Goal: Transaction & Acquisition: Book appointment/travel/reservation

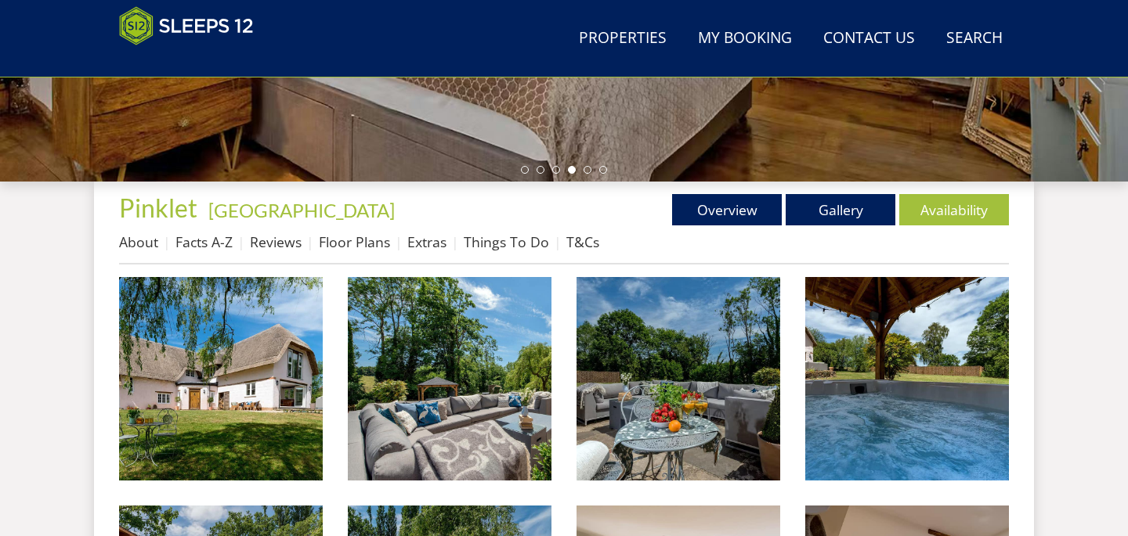
scroll to position [474, 0]
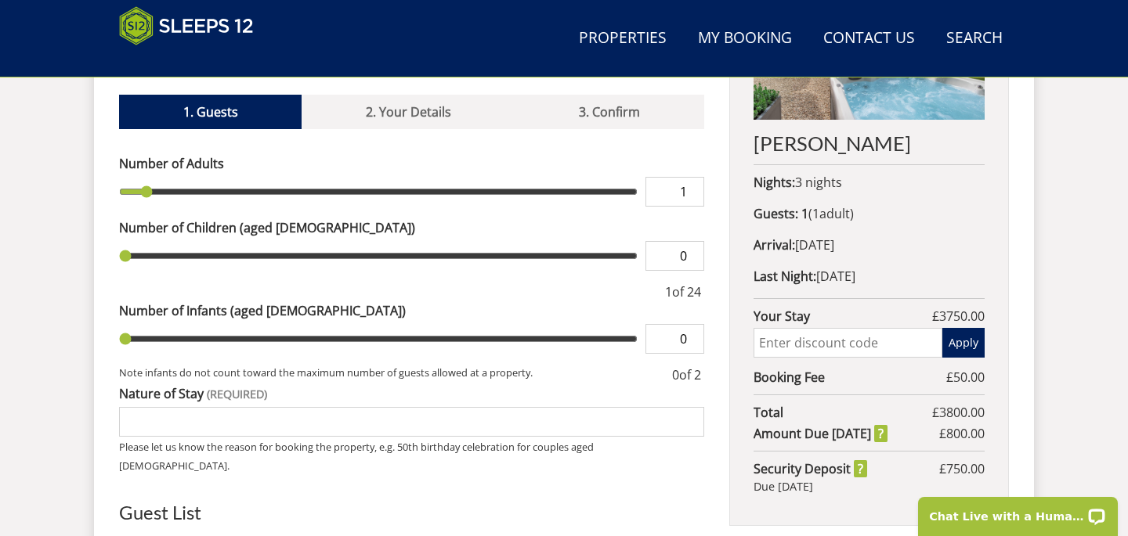
scroll to position [729, 0]
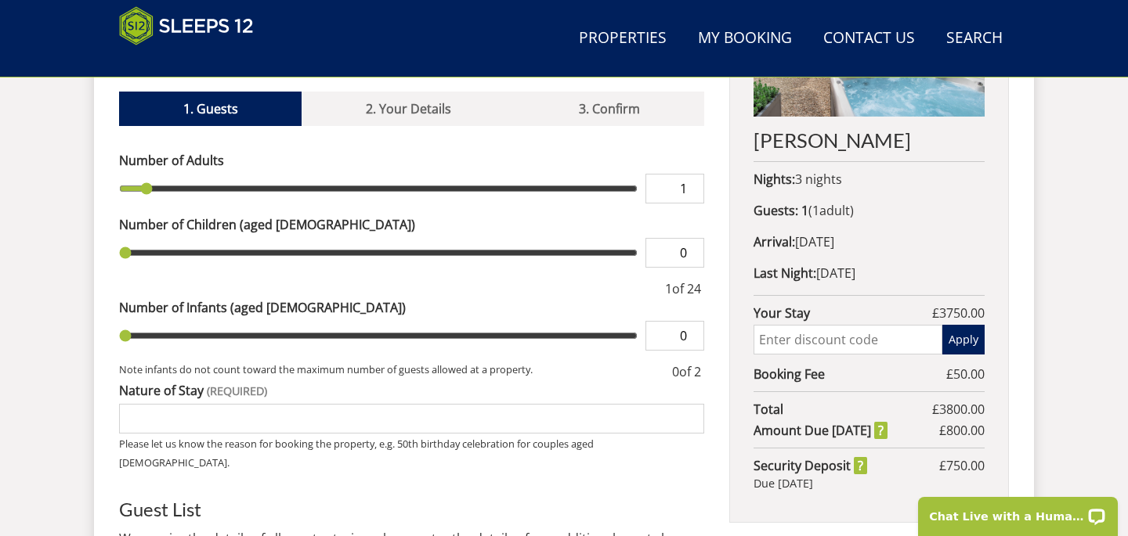
type input "2"
type input "3"
type input "4"
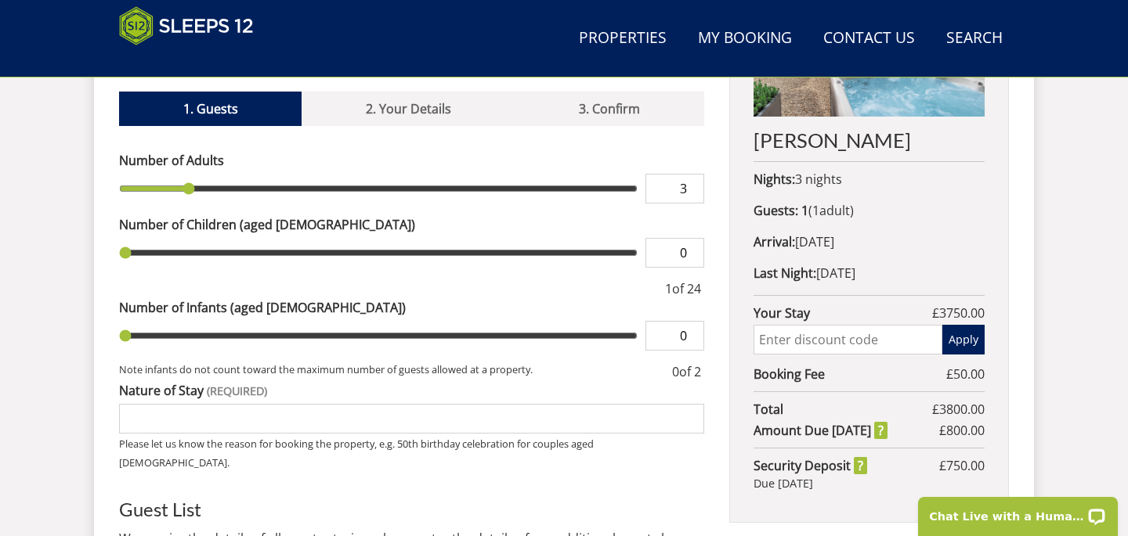
type input "4"
type input "5"
type input "6"
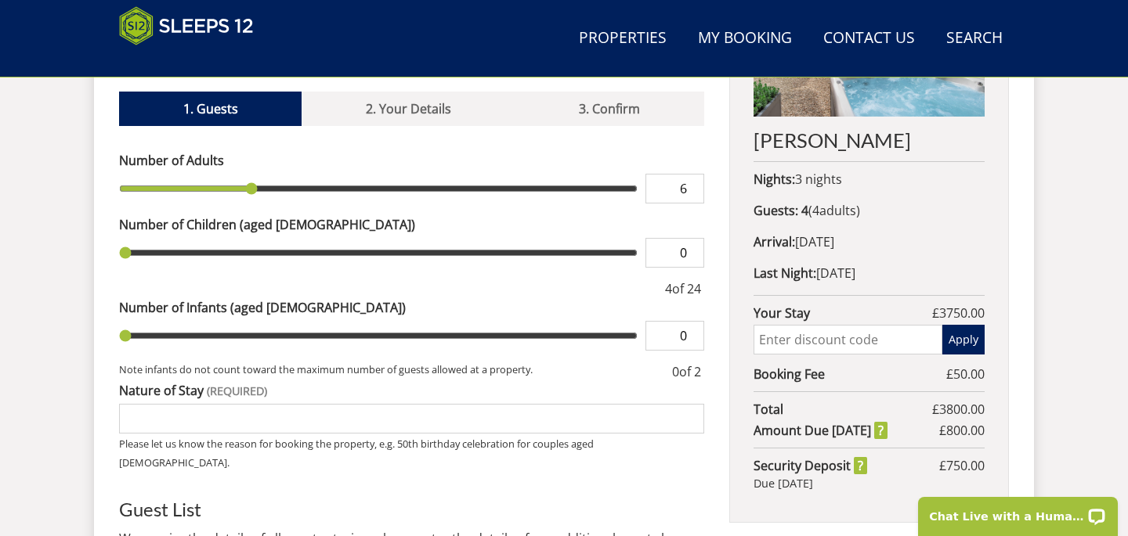
type input "7"
type input "8"
type input "9"
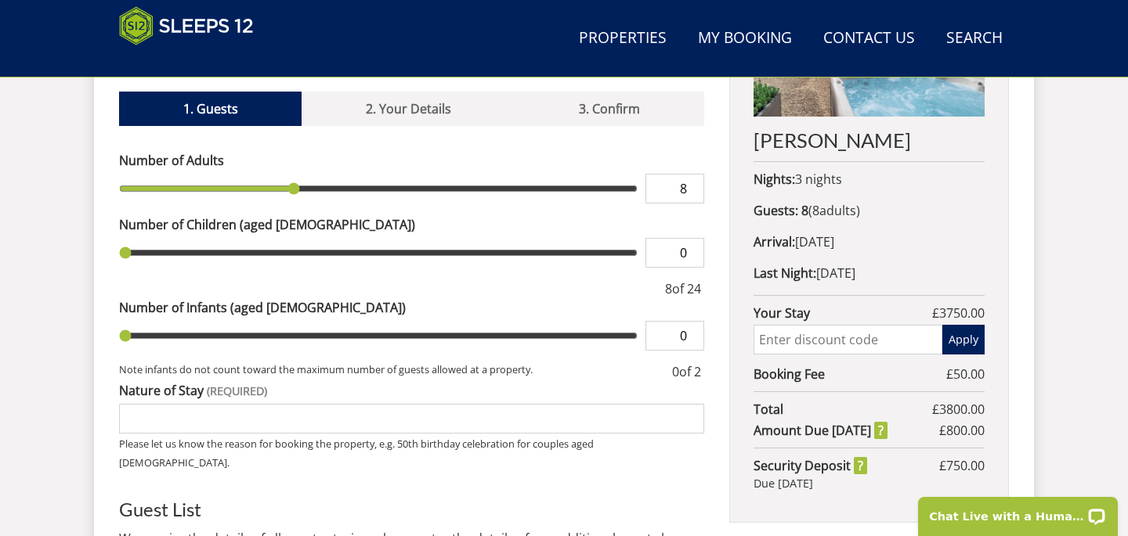
type input "9"
type input "10"
type input "11"
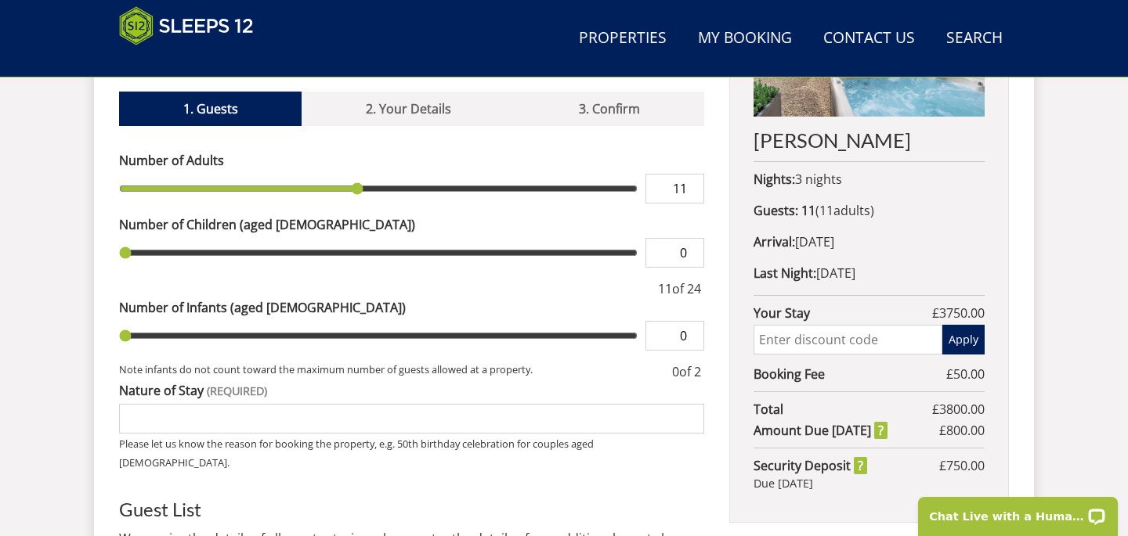
type input "12"
drag, startPoint x: 147, startPoint y: 167, endPoint x: 374, endPoint y: 161, distance: 226.4
click at [374, 174] on input "range" at bounding box center [378, 189] width 518 height 30
type input "11"
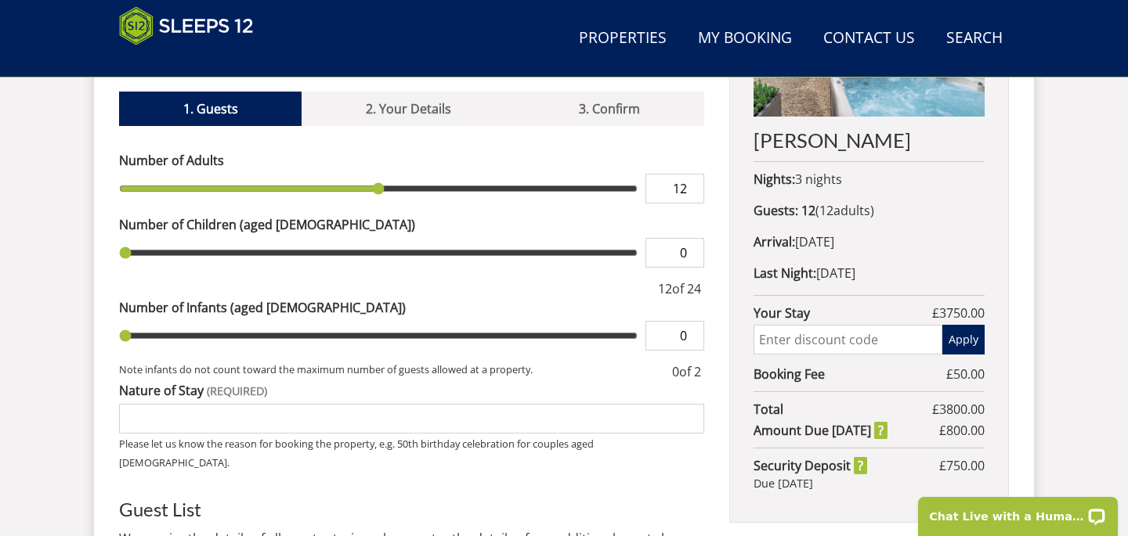
type input "11"
drag, startPoint x: 378, startPoint y: 167, endPoint x: 363, endPoint y: 167, distance: 14.9
type input "11"
click at [363, 174] on input "range" at bounding box center [378, 189] width 518 height 30
drag, startPoint x: 253, startPoint y: 213, endPoint x: 287, endPoint y: 222, distance: 35.0
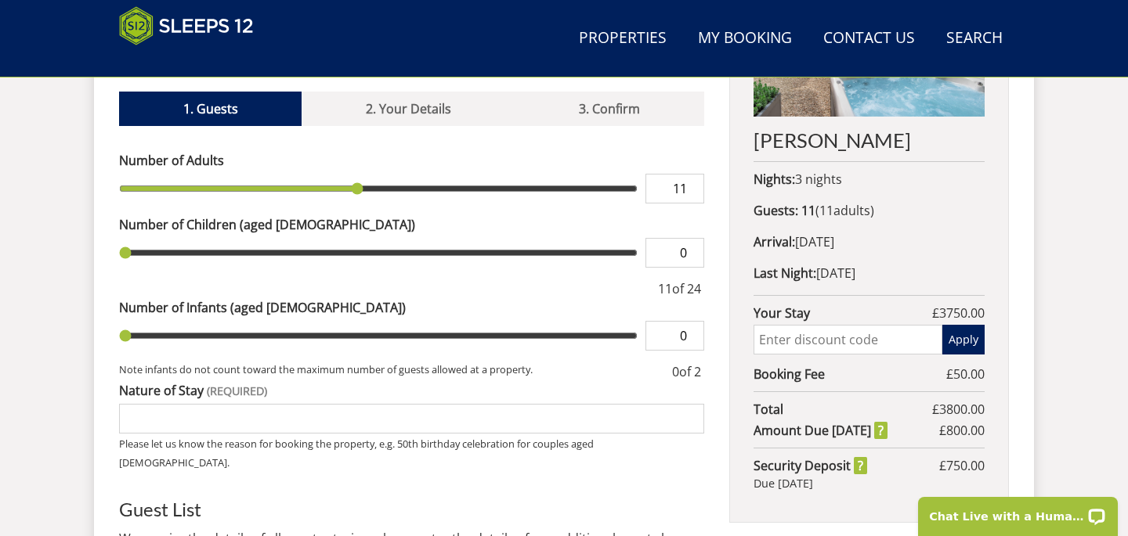
click at [287, 222] on div "Number of Children (aged 2-18) 0" at bounding box center [411, 241] width 585 height 52
type input "7"
click at [271, 238] on input "range" at bounding box center [378, 253] width 518 height 30
type input "0"
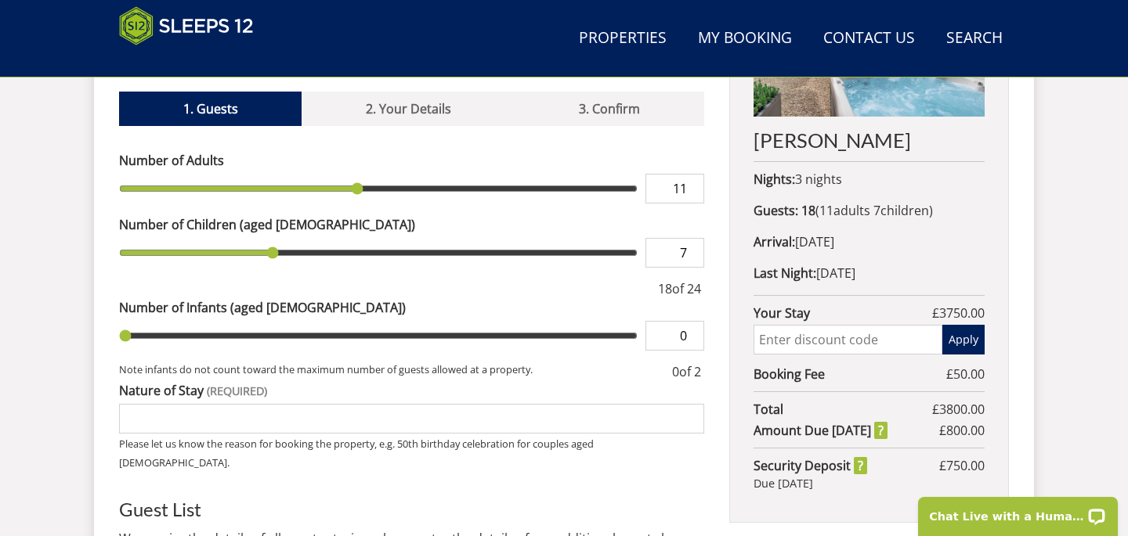
type input "0"
click at [126, 238] on input "range" at bounding box center [378, 253] width 518 height 30
type input "1"
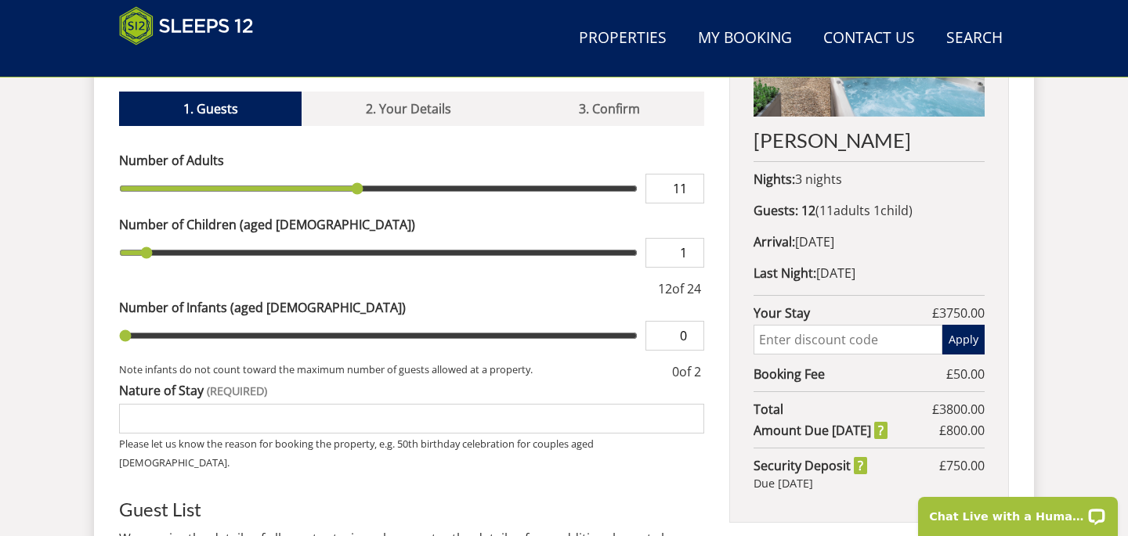
drag, startPoint x: 126, startPoint y: 232, endPoint x: 156, endPoint y: 232, distance: 29.8
type input "1"
click at [156, 238] on input "range" at bounding box center [378, 253] width 518 height 30
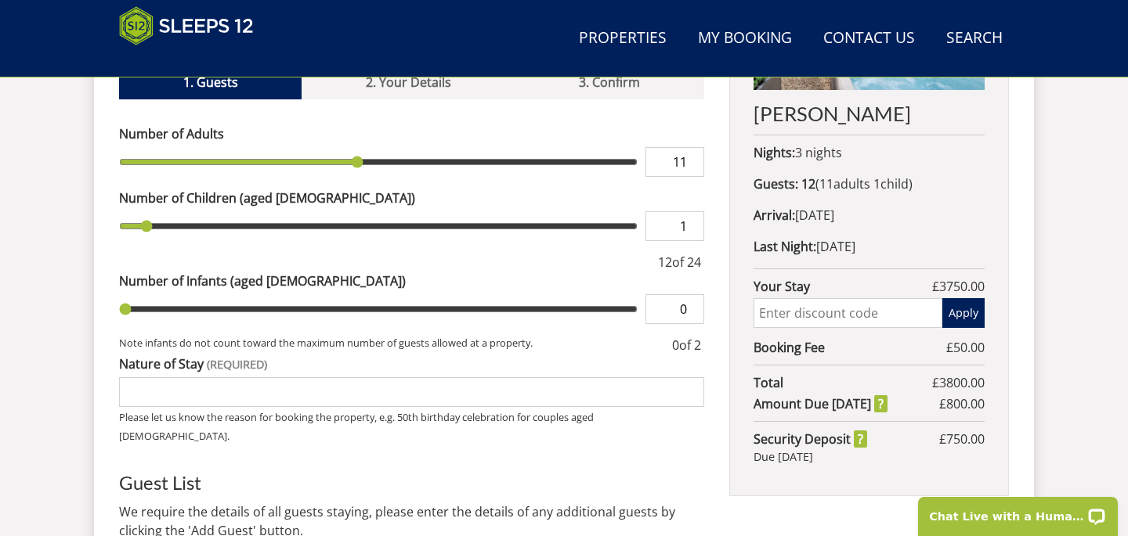
scroll to position [758, 0]
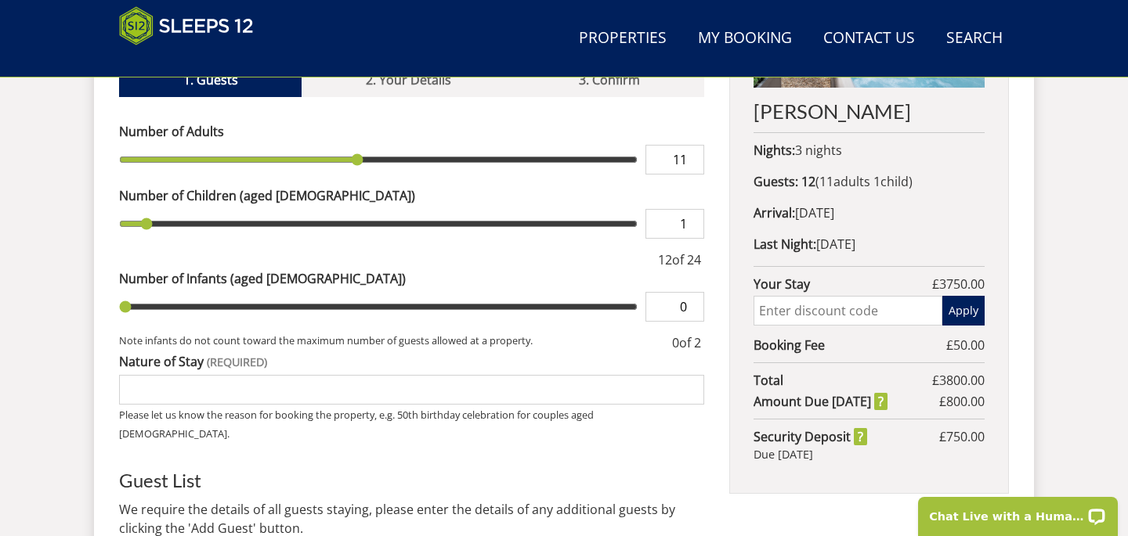
click at [546, 382] on input "Nature of Stay" at bounding box center [411, 390] width 585 height 30
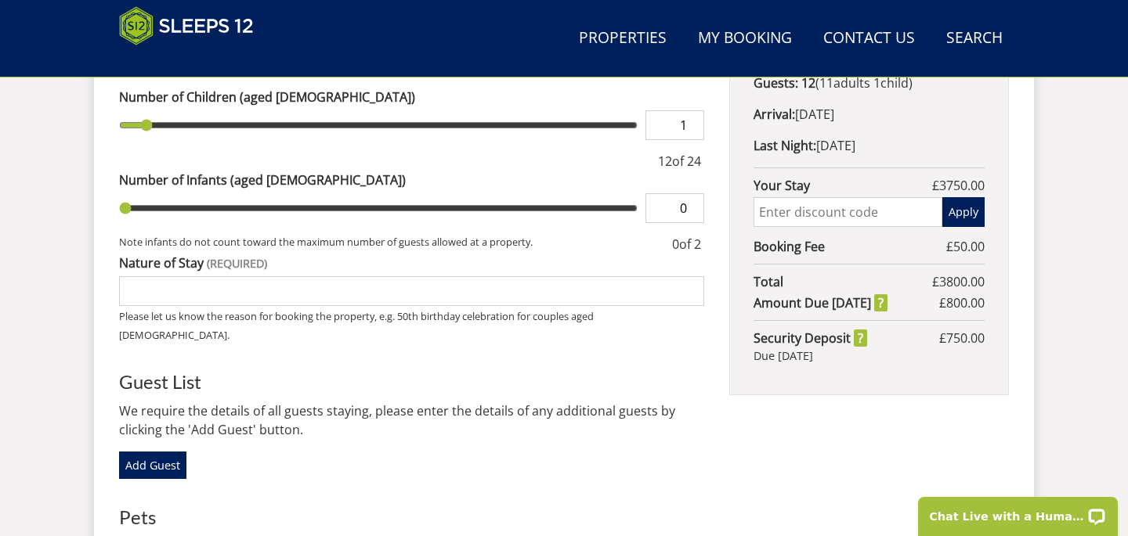
scroll to position [858, 0]
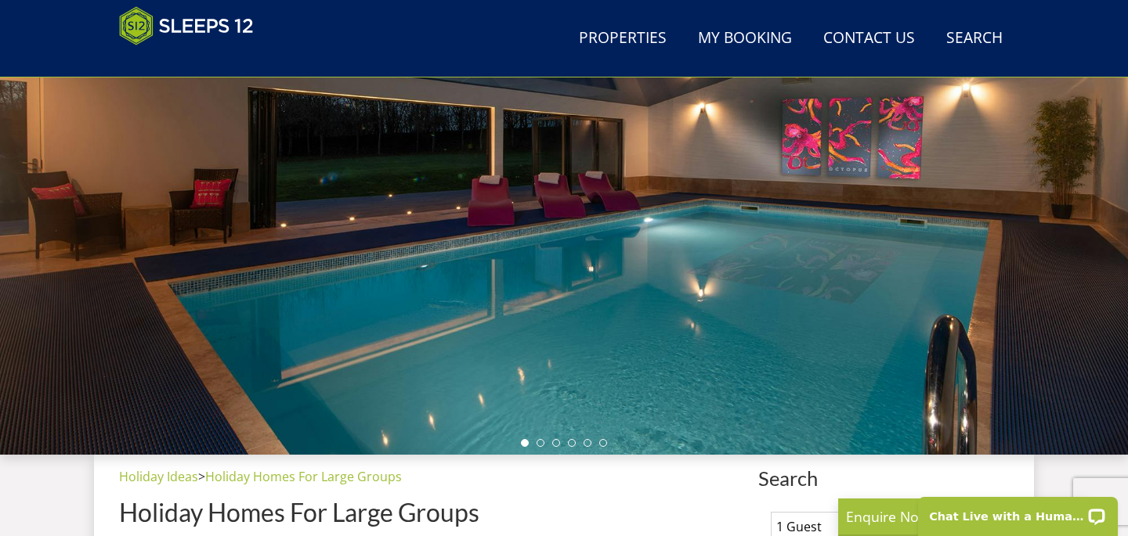
scroll to position [175, 0]
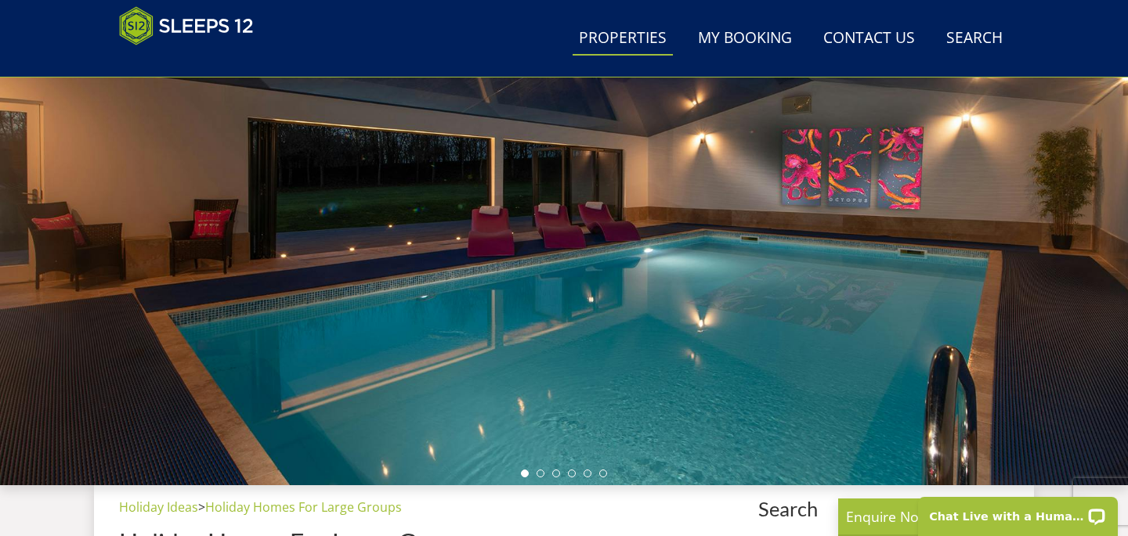
click at [636, 37] on link "Properties" at bounding box center [622, 38] width 100 height 35
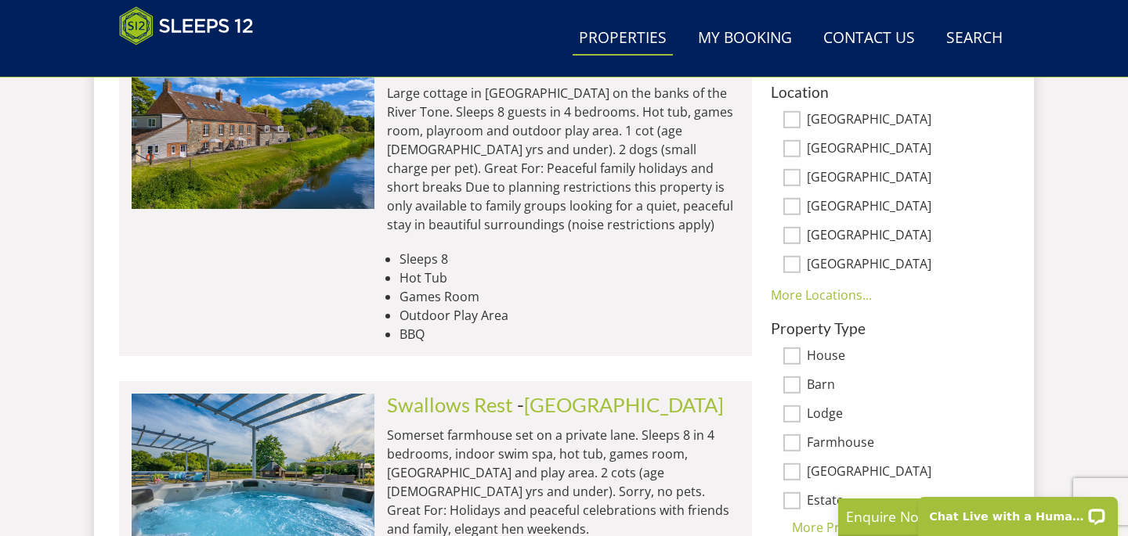
scroll to position [1007, 0]
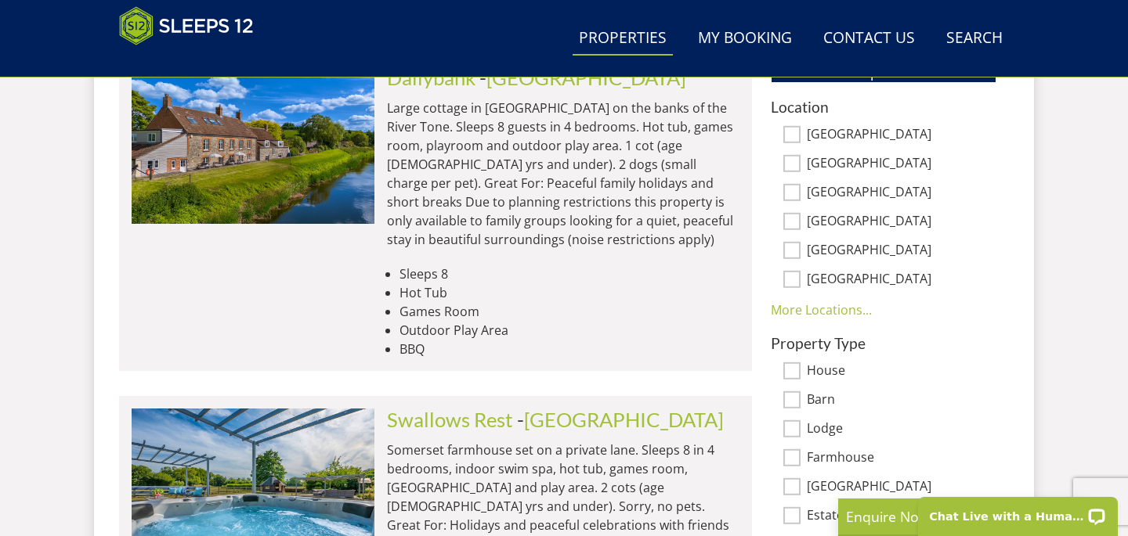
click at [791, 161] on input "[GEOGRAPHIC_DATA]" at bounding box center [791, 163] width 17 height 17
checkbox input "true"
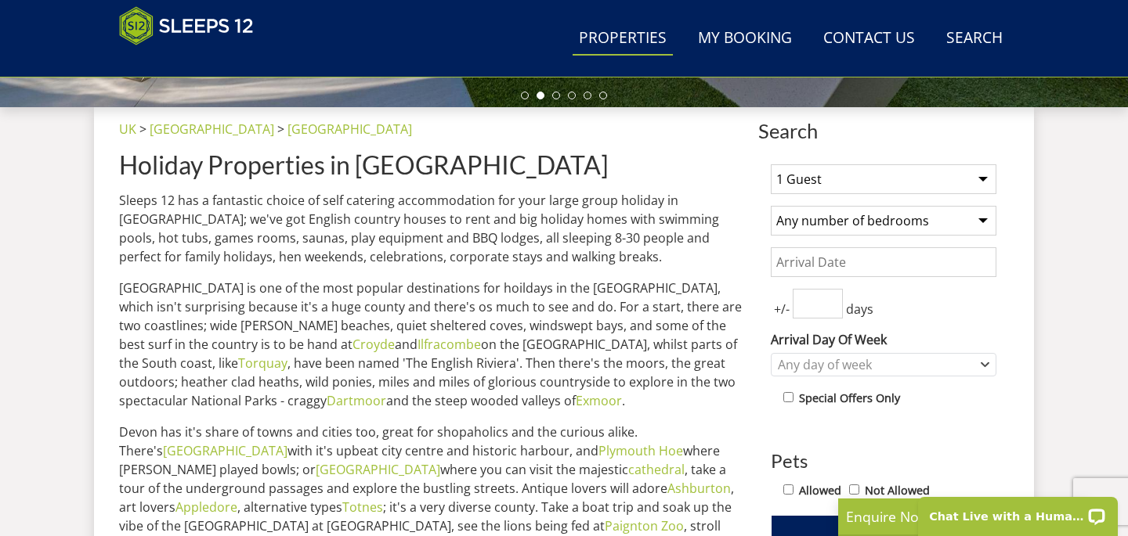
scroll to position [541, 0]
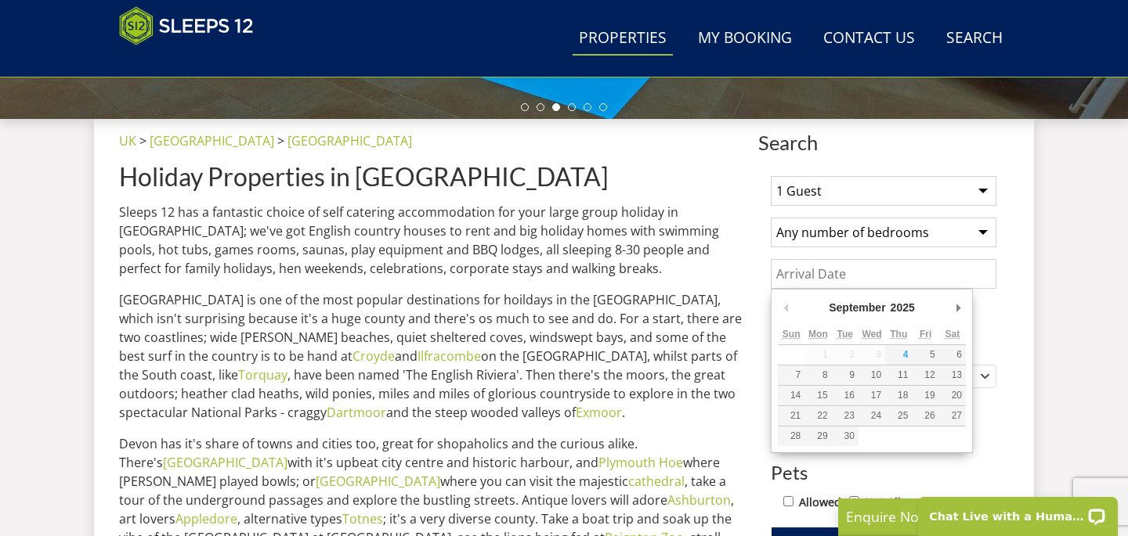
click at [784, 272] on input "Date" at bounding box center [884, 274] width 226 height 30
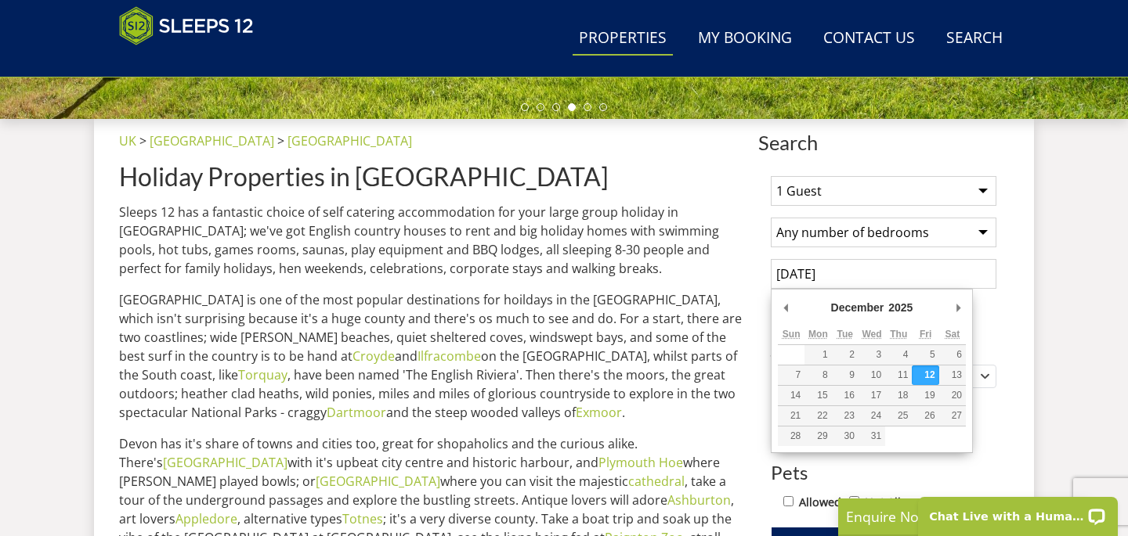
click at [926, 268] on input "[DATE]" at bounding box center [884, 274] width 226 height 30
type input "[DATE]"
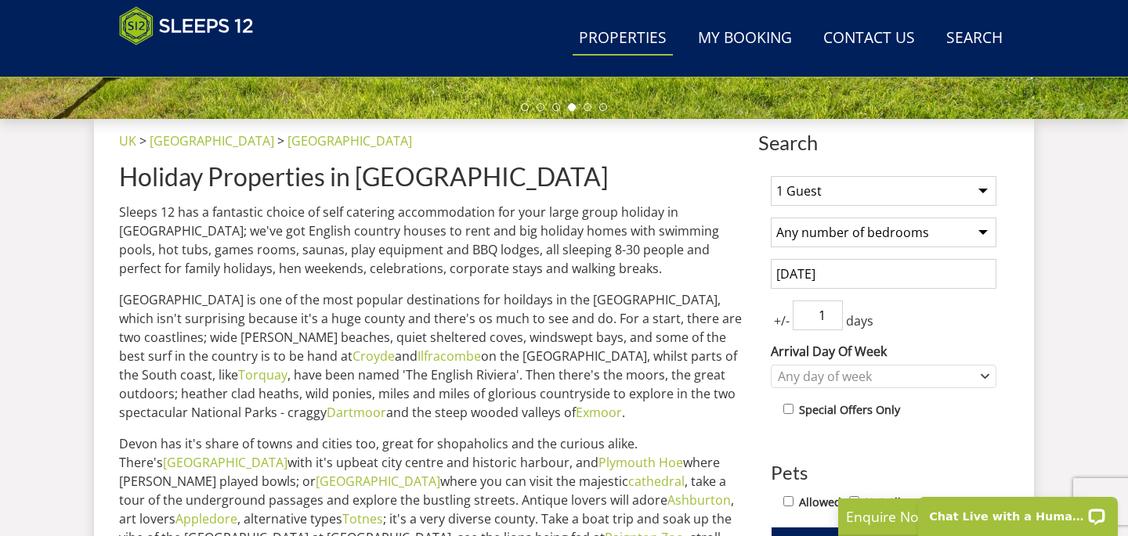
type input "1"
click at [831, 307] on input "1" at bounding box center [818, 316] width 50 height 30
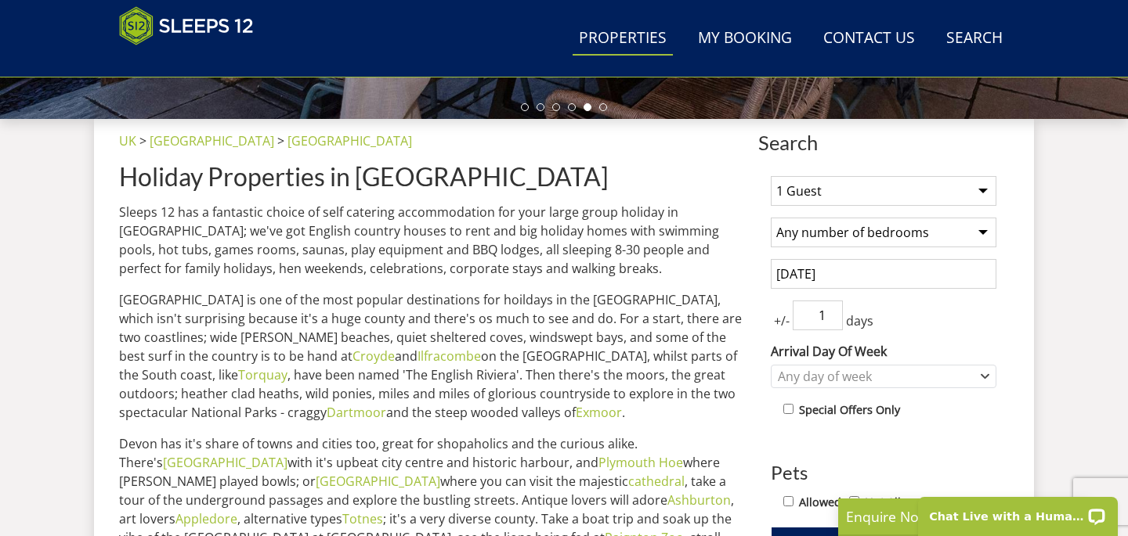
click at [854, 188] on select "1 Guest 2 Guests 3 Guests 4 Guests 5 Guests 6 Guests 7 Guests 8 Guests 9 Guests…" at bounding box center [884, 191] width 226 height 30
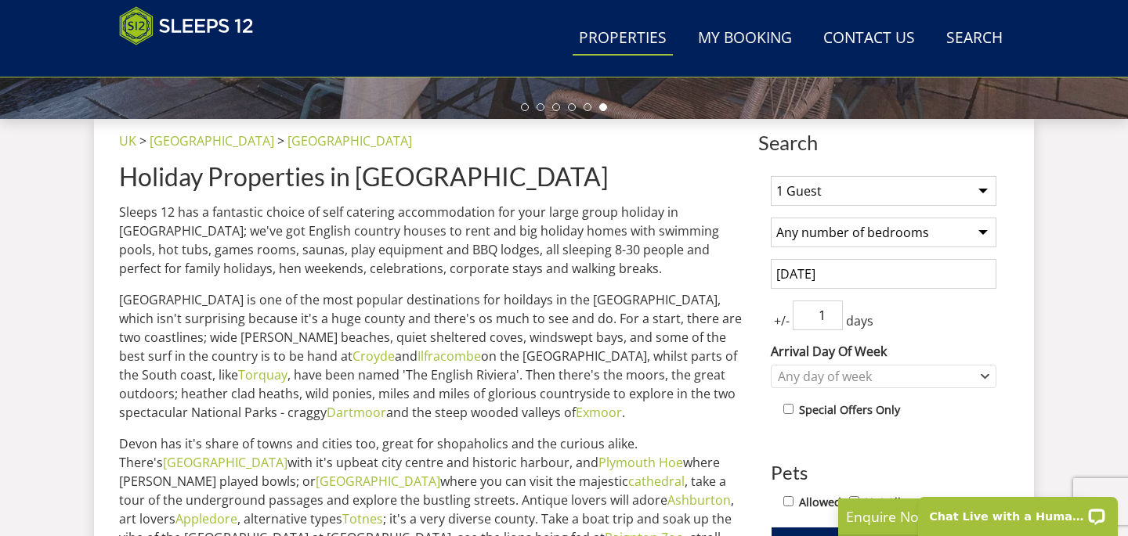
select select "12"
click at [771, 176] on select "1 Guest 2 Guests 3 Guests 4 Guests 5 Guests 6 Guests 7 Guests 8 Guests 9 Guests…" at bounding box center [884, 191] width 226 height 30
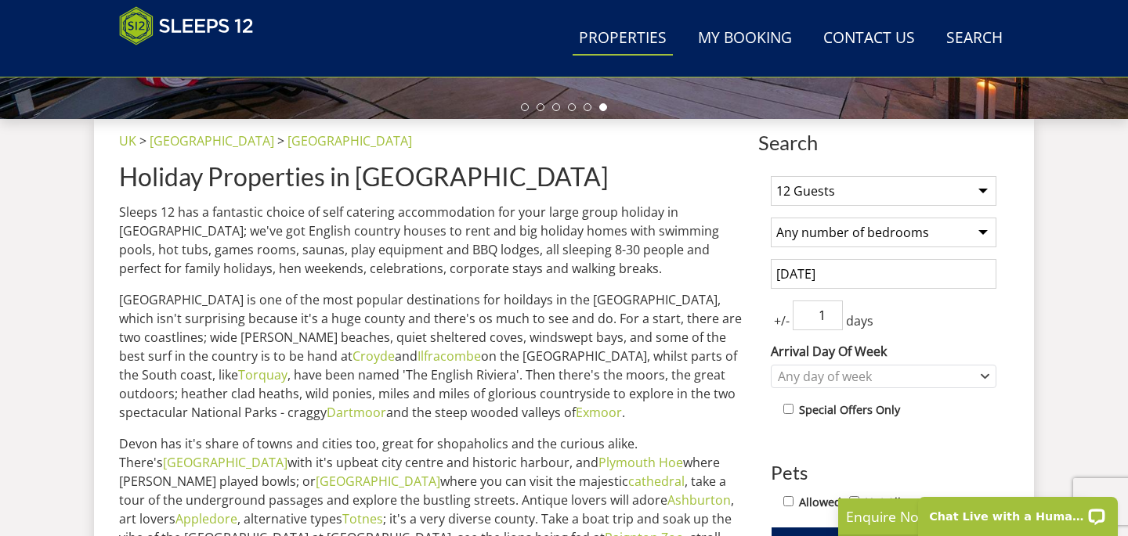
click at [851, 233] on select "Any number of bedrooms 1 Bedroom 2 Bedrooms 3 Bedrooms 4 Bedrooms 5 Bedrooms 6 …" at bounding box center [884, 233] width 226 height 30
select select "6"
click at [771, 218] on select "Any number of bedrooms 1 Bedroom 2 Bedrooms 3 Bedrooms 4 Bedrooms 5 Bedrooms 6 …" at bounding box center [884, 233] width 226 height 30
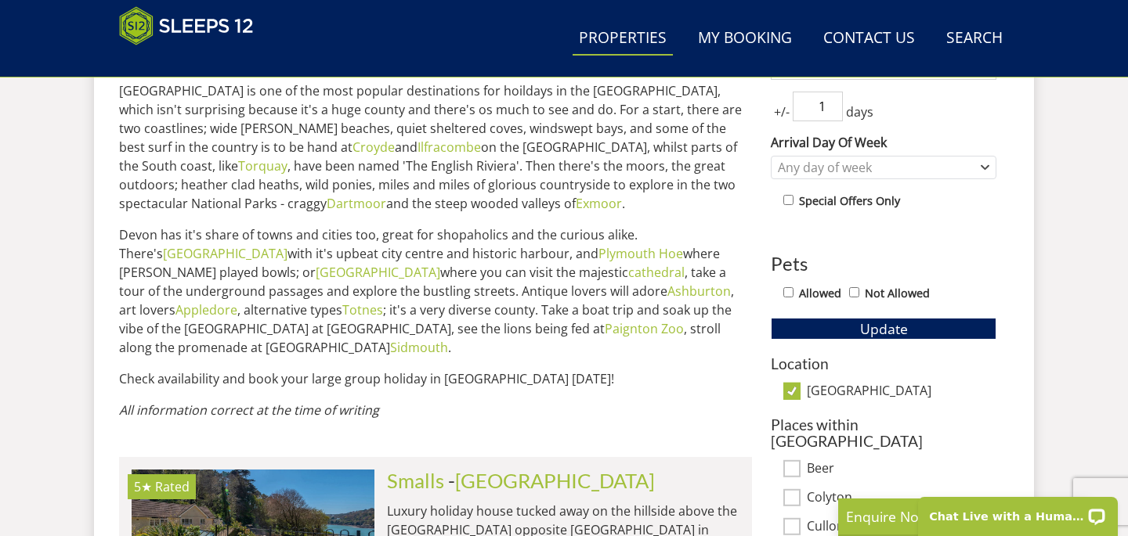
scroll to position [755, 0]
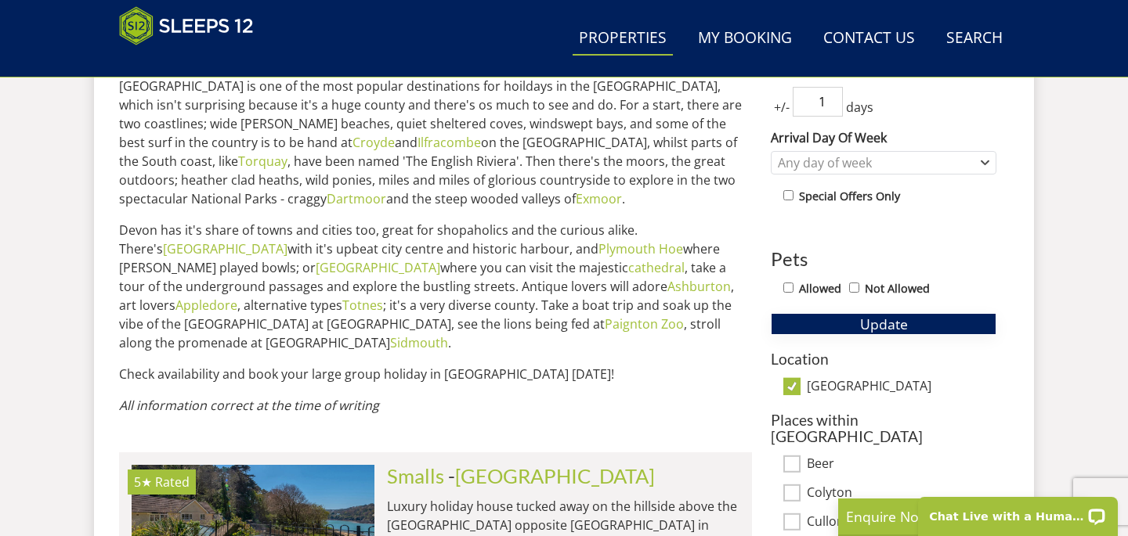
click at [897, 326] on span "Update" at bounding box center [884, 324] width 48 height 19
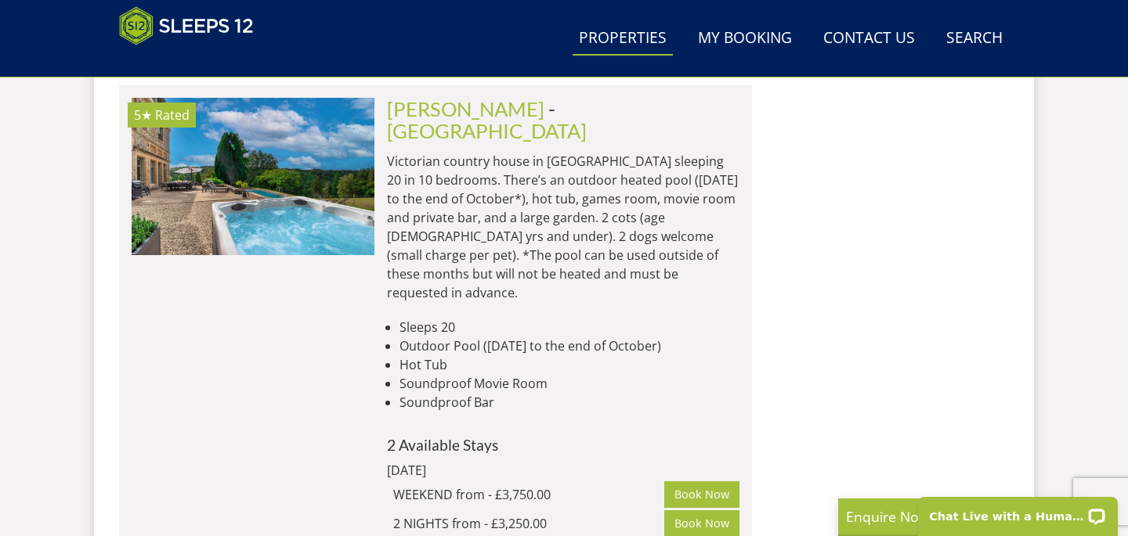
scroll to position [1598, 0]
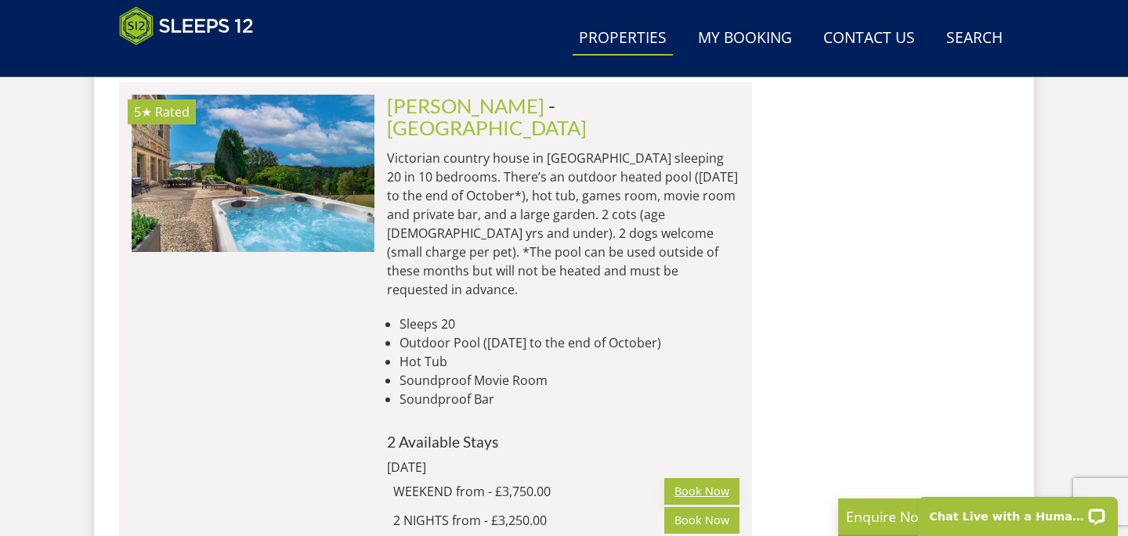
click at [703, 478] on link "Book Now" at bounding box center [701, 491] width 75 height 27
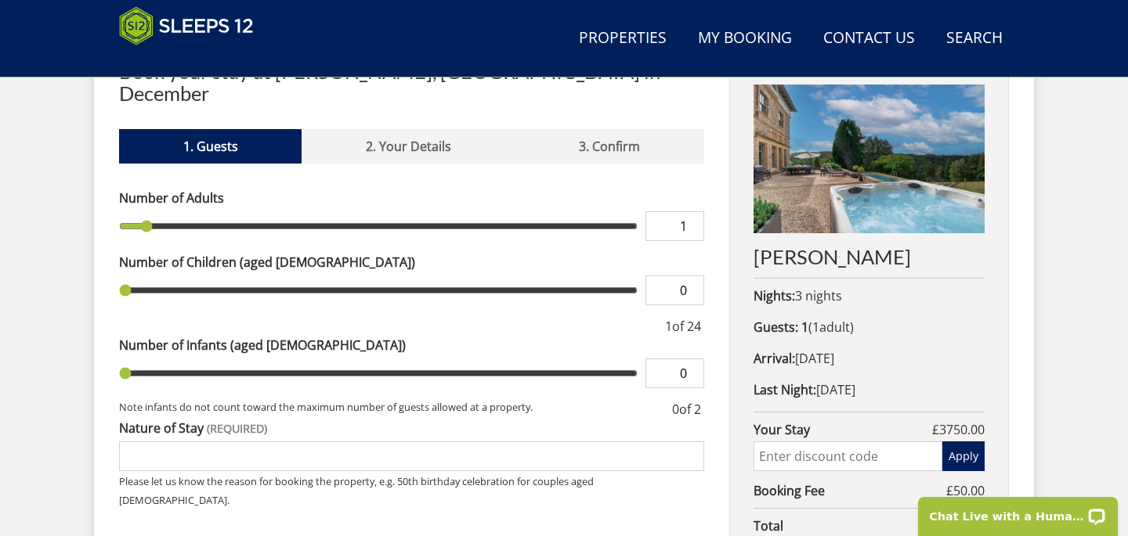
scroll to position [609, 0]
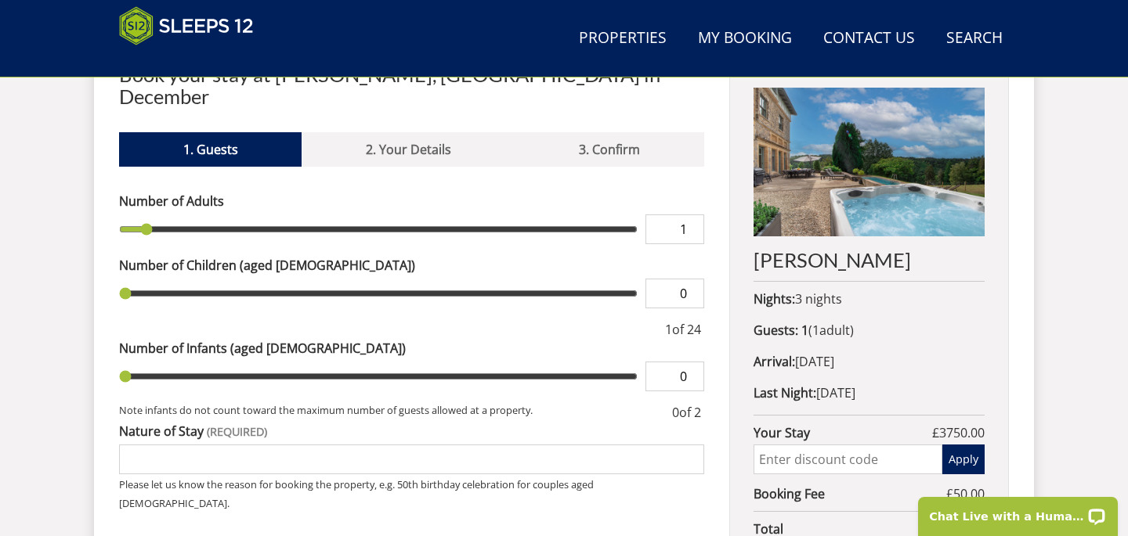
type input "2"
type input "3"
type input "4"
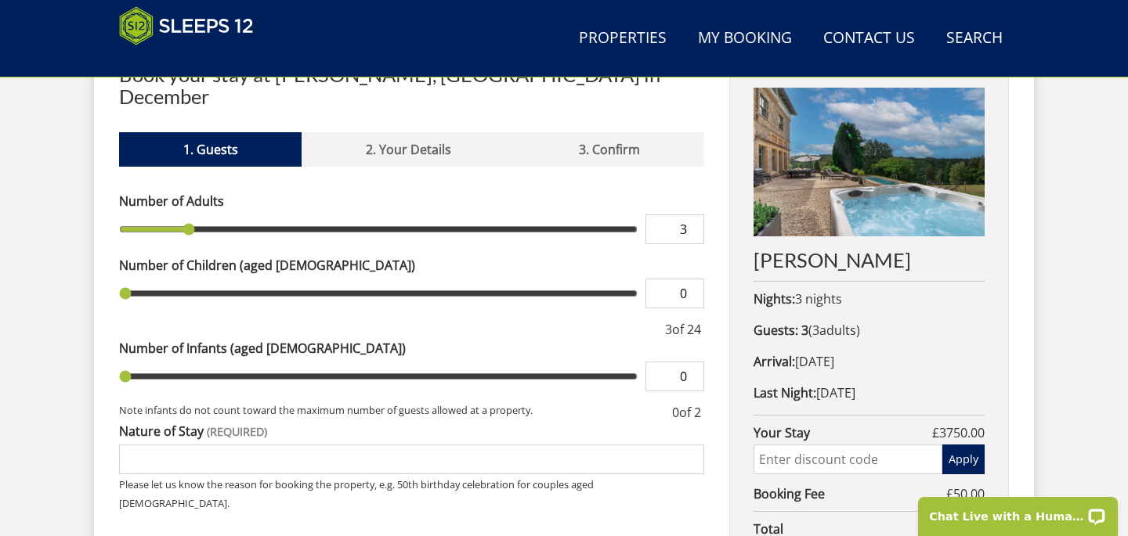
type input "4"
type input "5"
type input "6"
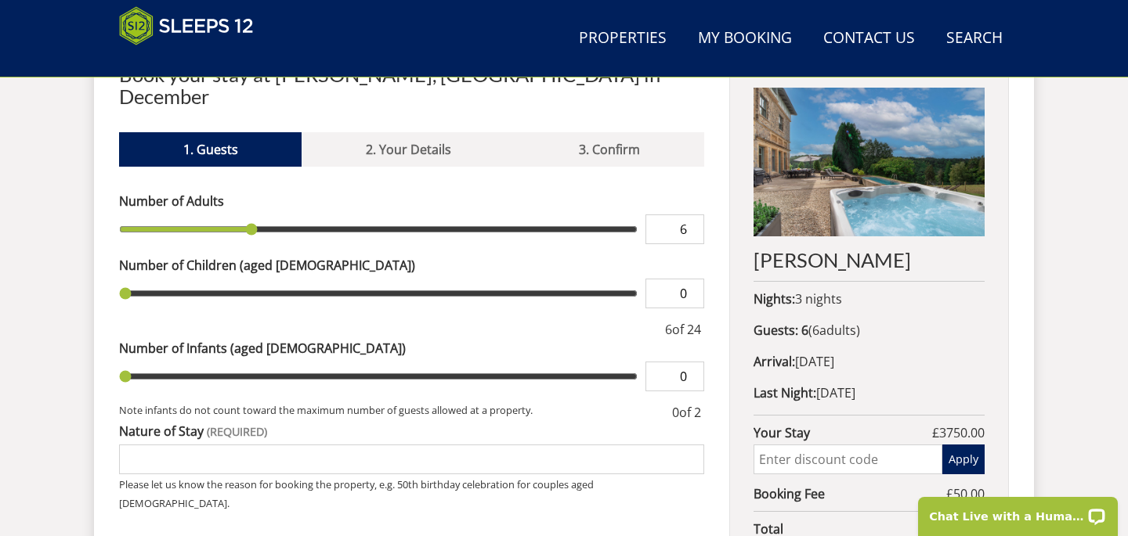
type input "7"
type input "8"
type input "9"
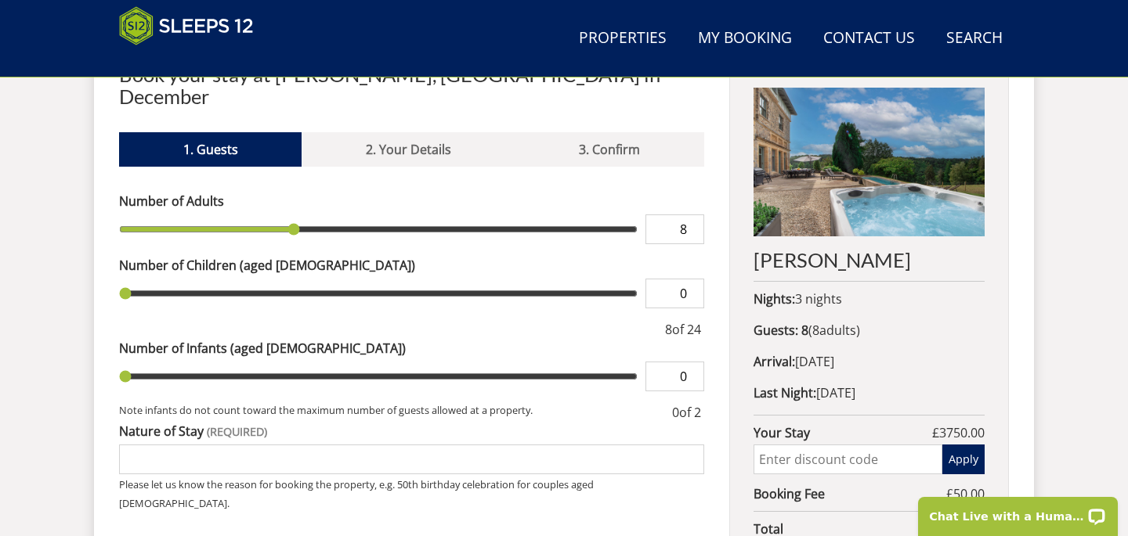
type input "9"
type input "10"
type input "11"
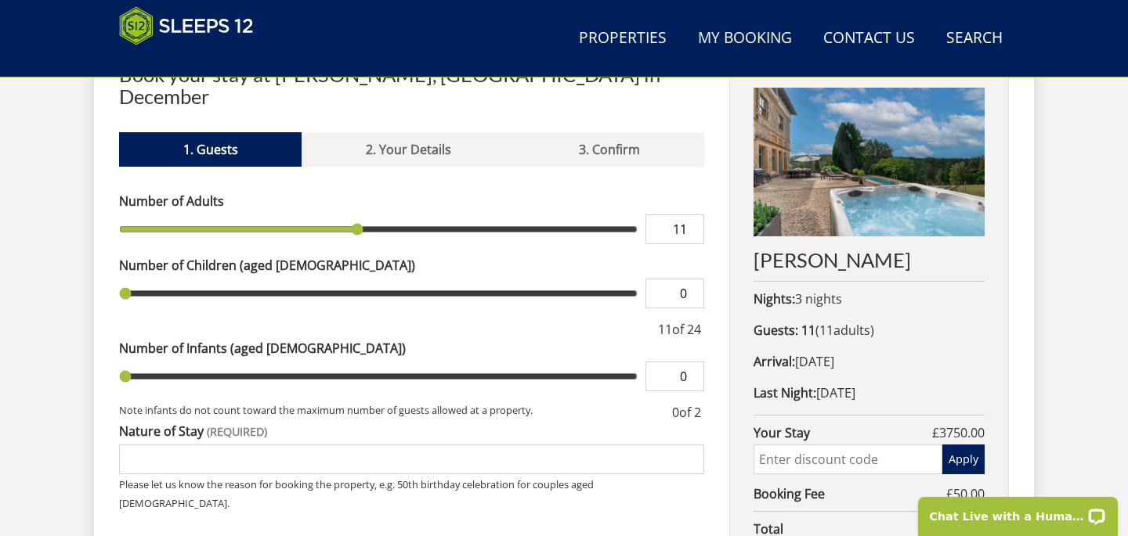
drag, startPoint x: 146, startPoint y: 207, endPoint x: 352, endPoint y: 200, distance: 206.1
type input "11"
click at [352, 215] on input "range" at bounding box center [378, 230] width 518 height 30
type input "1"
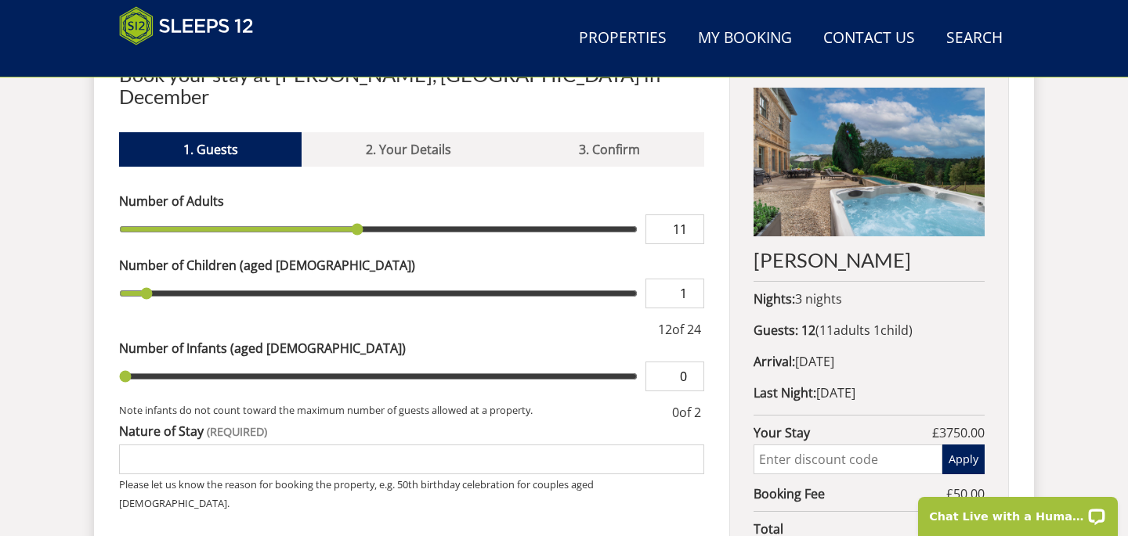
drag, startPoint x: 125, startPoint y: 273, endPoint x: 145, endPoint y: 273, distance: 20.4
type input "1"
click at [145, 279] on input "range" at bounding box center [378, 294] width 518 height 30
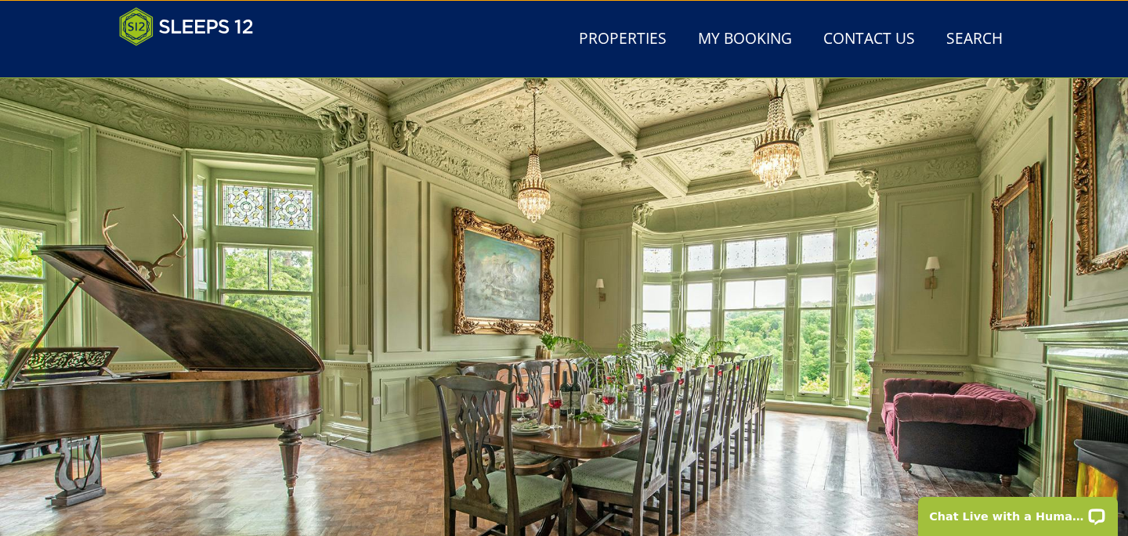
scroll to position [0, 0]
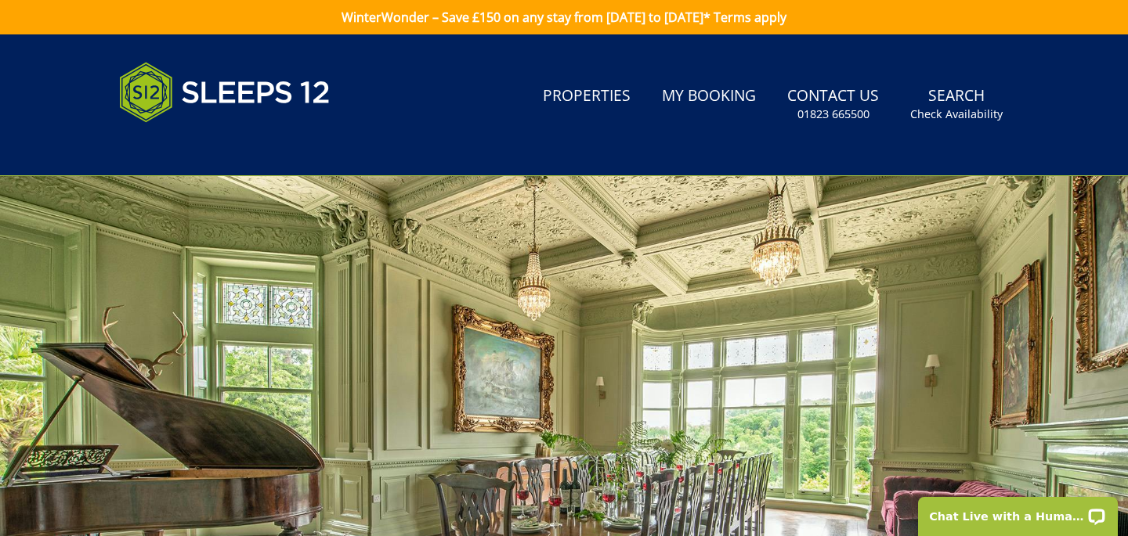
click at [653, 19] on link "WinterWonder – Save £150 on any stay from [DATE] to [DATE]* Terms apply" at bounding box center [564, 17] width 1128 height 34
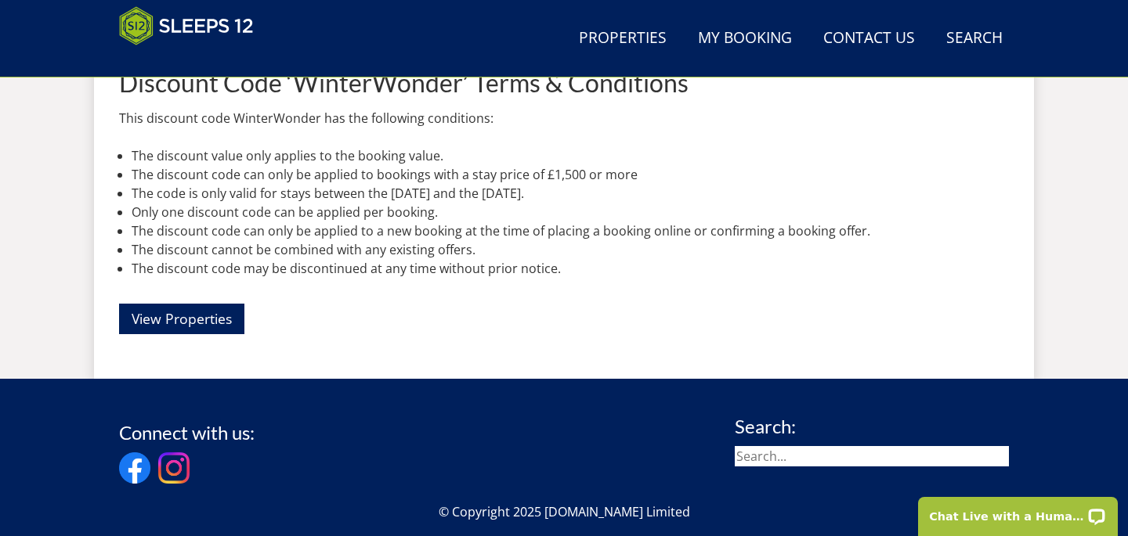
scroll to position [475, 0]
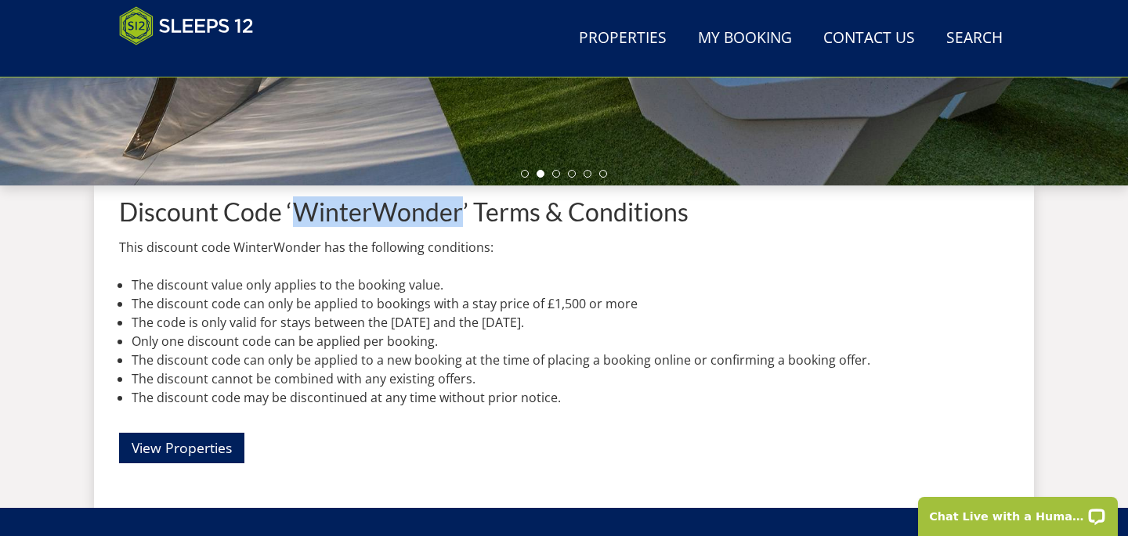
drag, startPoint x: 460, startPoint y: 213, endPoint x: 300, endPoint y: 220, distance: 159.9
click at [300, 220] on h1 "Discount Code ‘WinterWonder’ Terms & Conditions" at bounding box center [564, 211] width 890 height 27
copy h1 "WinterWonder"
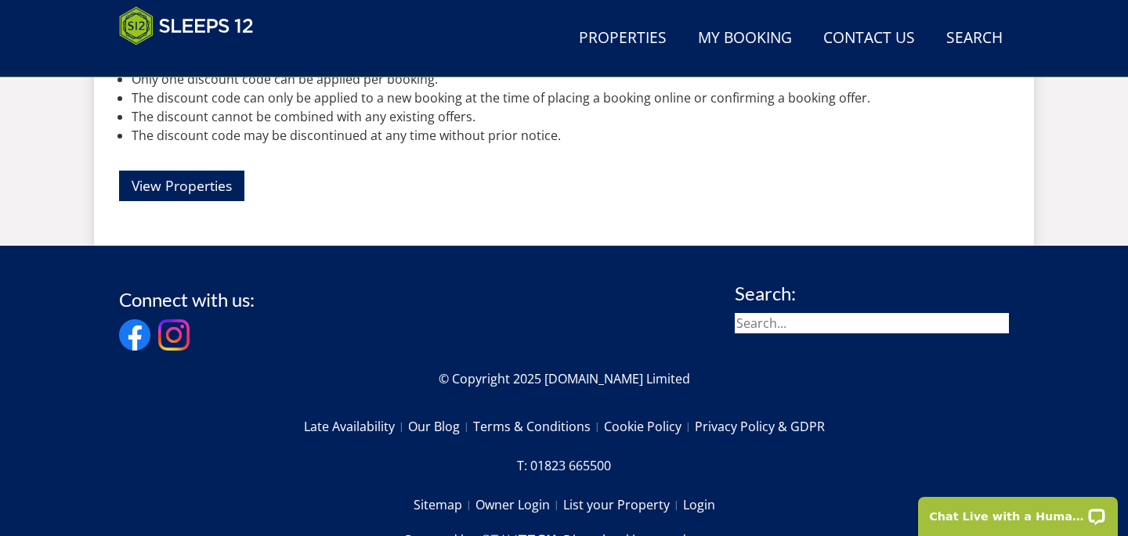
scroll to position [800, 0]
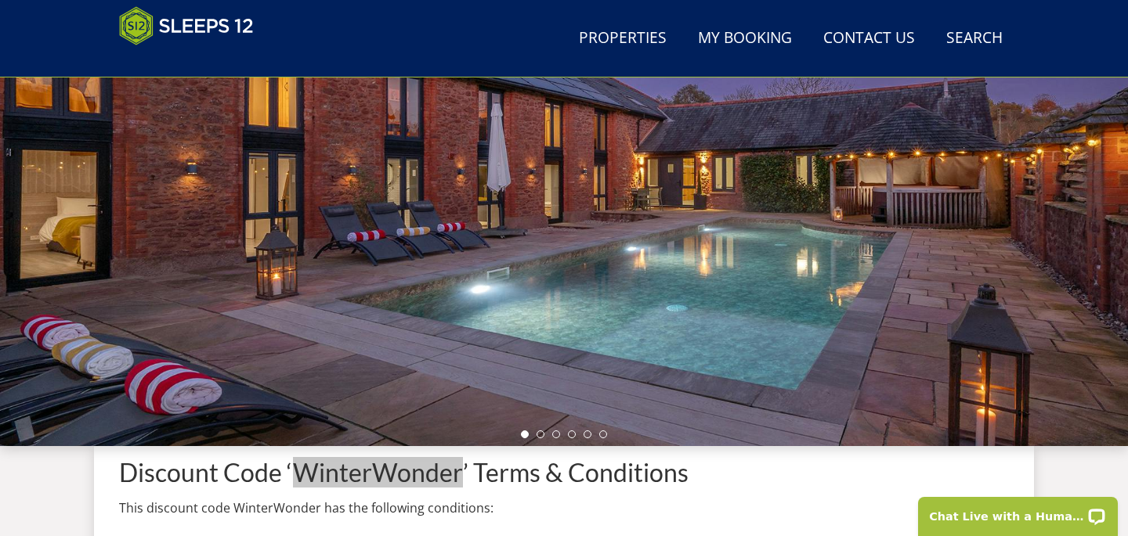
scroll to position [220, 0]
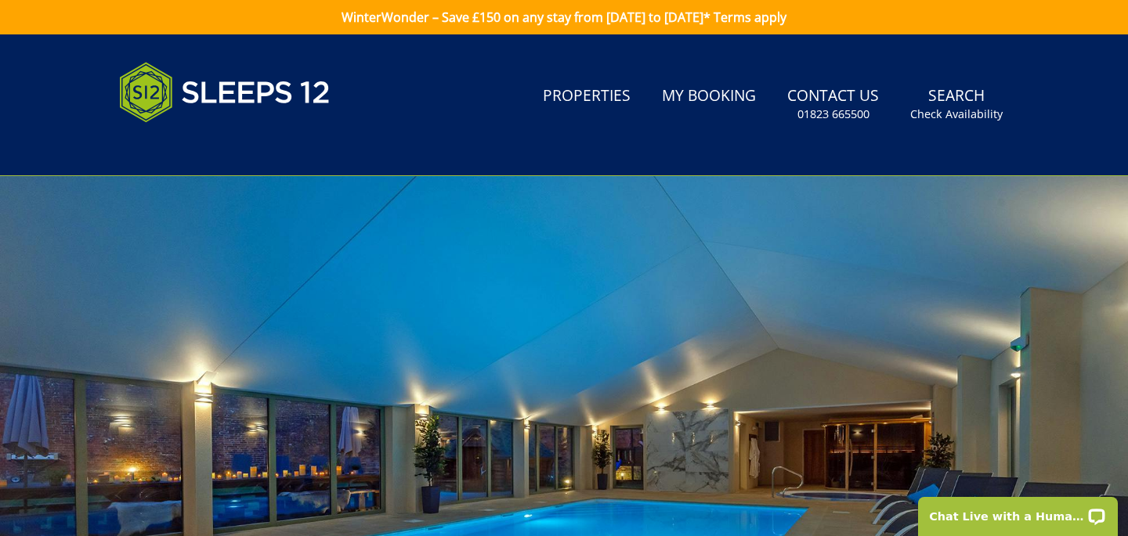
select select "12"
select select "6"
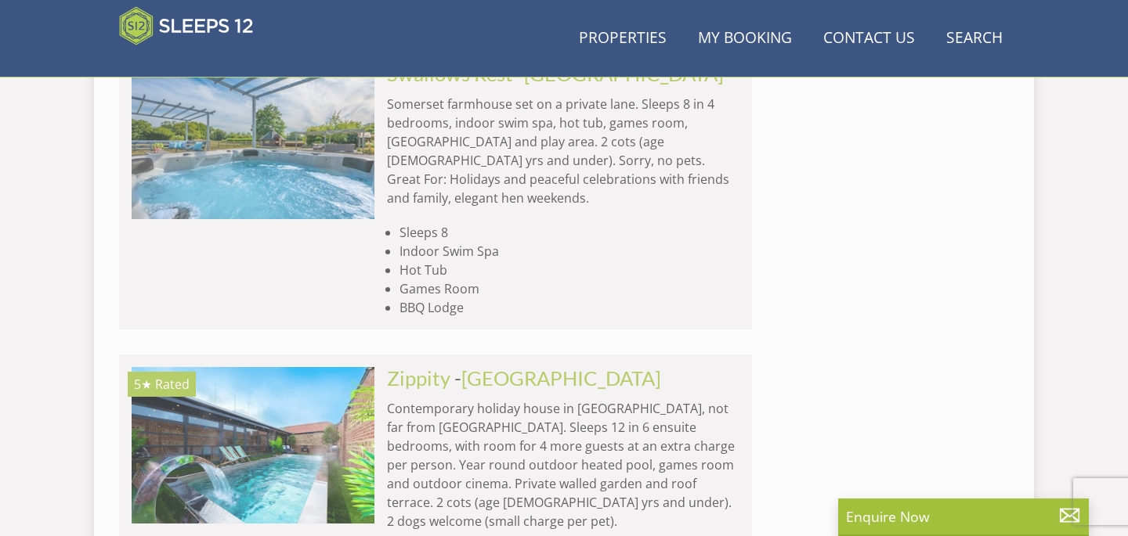
scroll to position [512, 0]
